Goal: Register for event/course

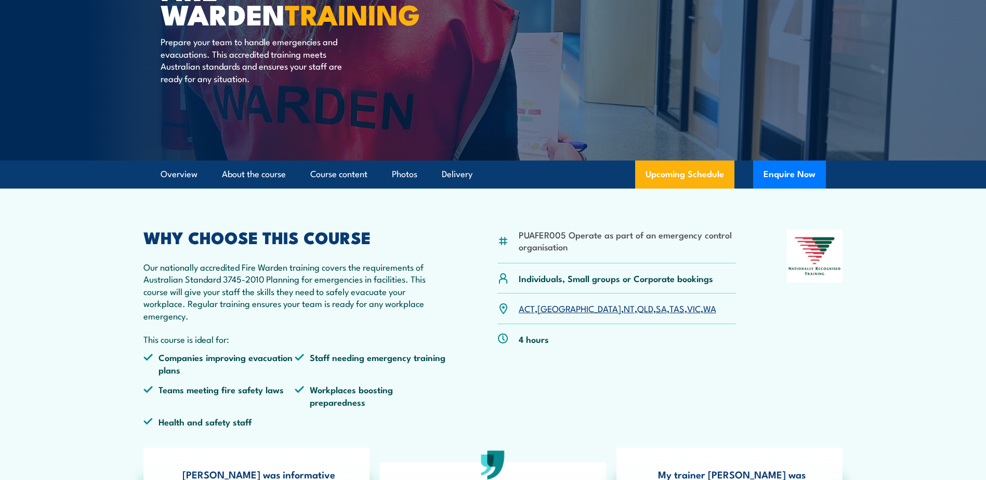
scroll to position [156, 0]
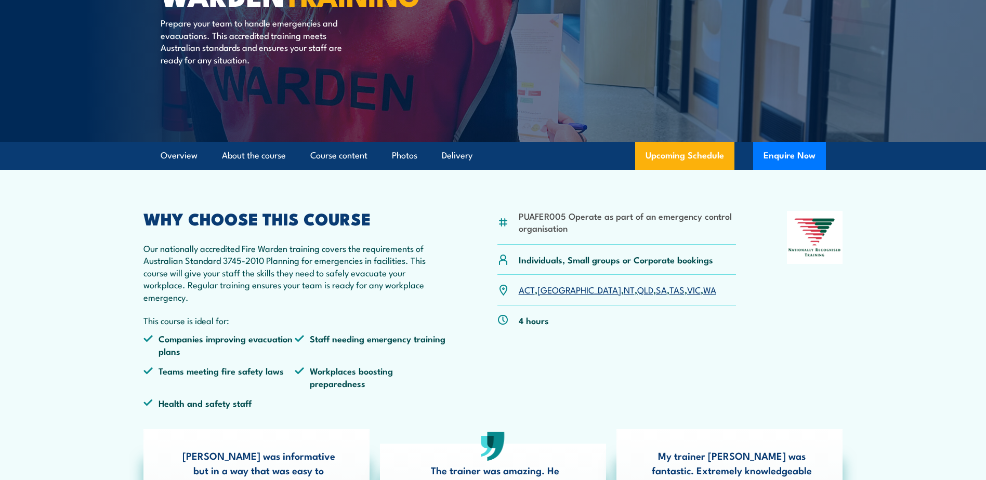
click at [637, 294] on link "QLD" at bounding box center [645, 289] width 16 height 12
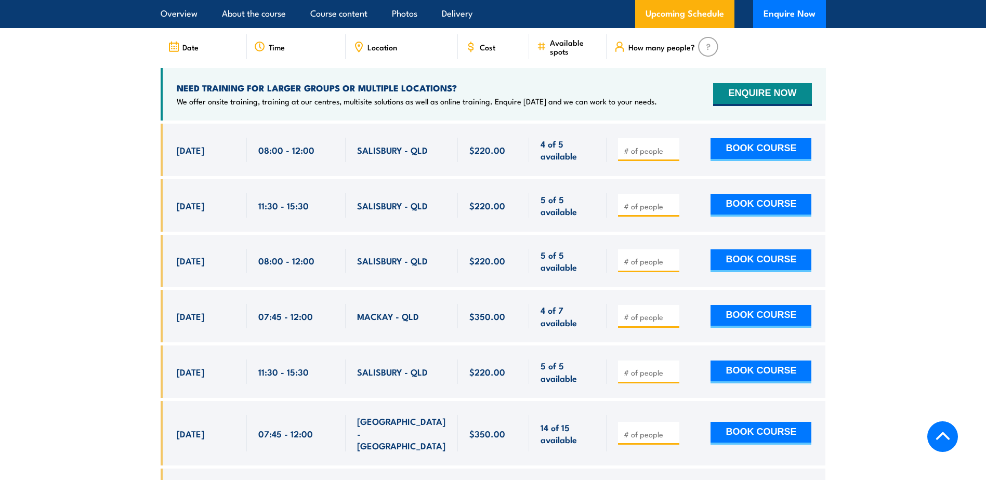
scroll to position [1933, 0]
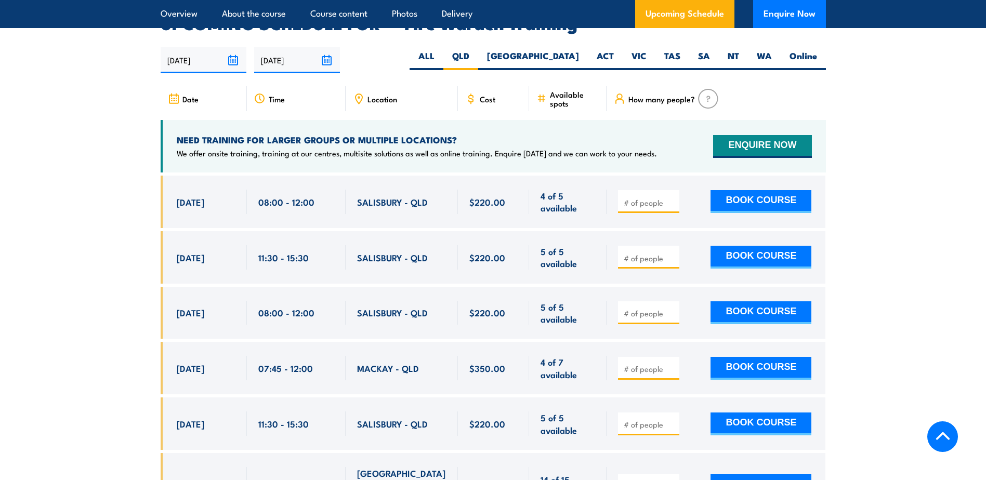
click at [640, 197] on input "number" at bounding box center [650, 202] width 52 height 10
click at [671, 197] on input "1" at bounding box center [650, 202] width 52 height 10
click at [671, 197] on input "2" at bounding box center [650, 202] width 52 height 10
click at [671, 197] on input "3" at bounding box center [650, 202] width 52 height 10
type input "4"
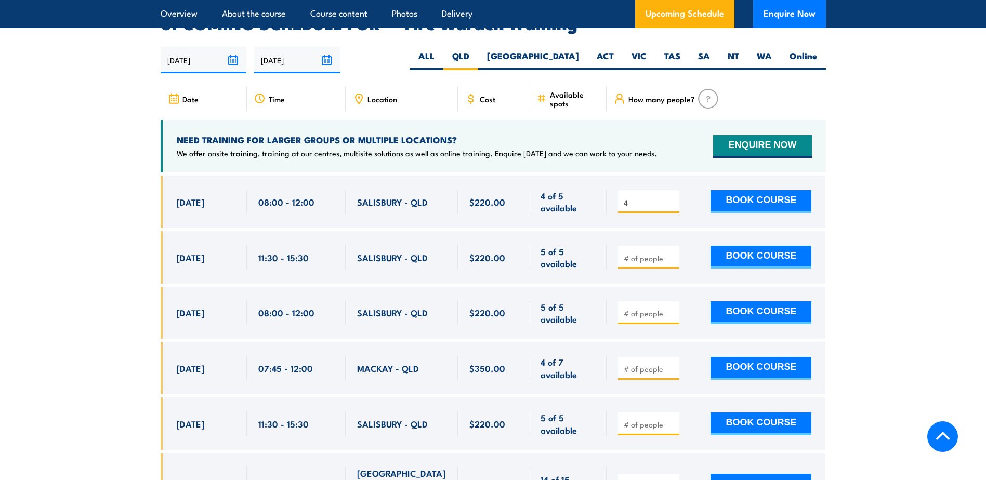
click at [671, 197] on input "4" at bounding box center [650, 202] width 52 height 10
click at [653, 196] on span "4" at bounding box center [649, 202] width 54 height 12
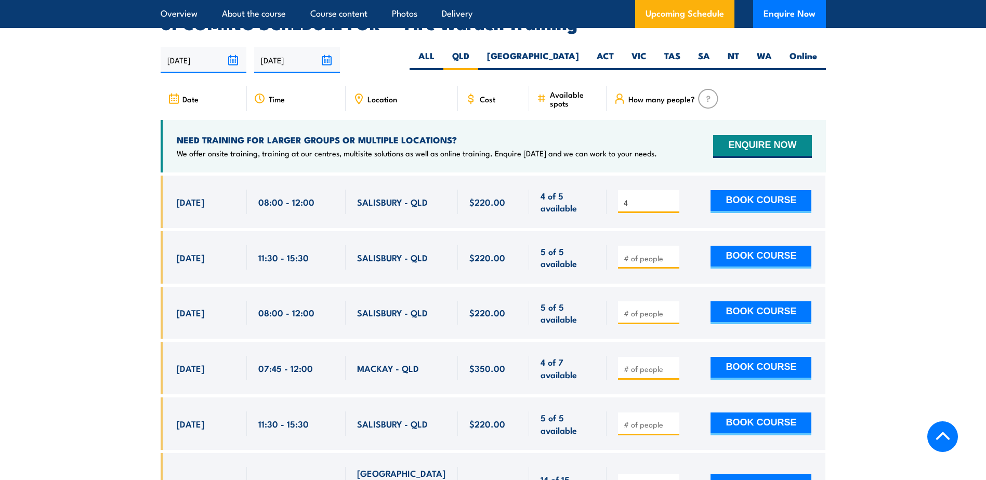
click at [653, 197] on input "4" at bounding box center [650, 202] width 52 height 10
click at [204, 196] on span "[DATE]" at bounding box center [191, 202] width 28 height 12
click at [248, 134] on div "NEED TRAINING FOR LARGER GROUPS OR MULTIPLE LOCATIONS? We offer onsite training…" at bounding box center [417, 146] width 480 height 24
click at [199, 86] on div "Date" at bounding box center [204, 98] width 86 height 25
click at [315, 86] on div "Time" at bounding box center [296, 98] width 99 height 25
